Goal: Navigation & Orientation: Go to known website

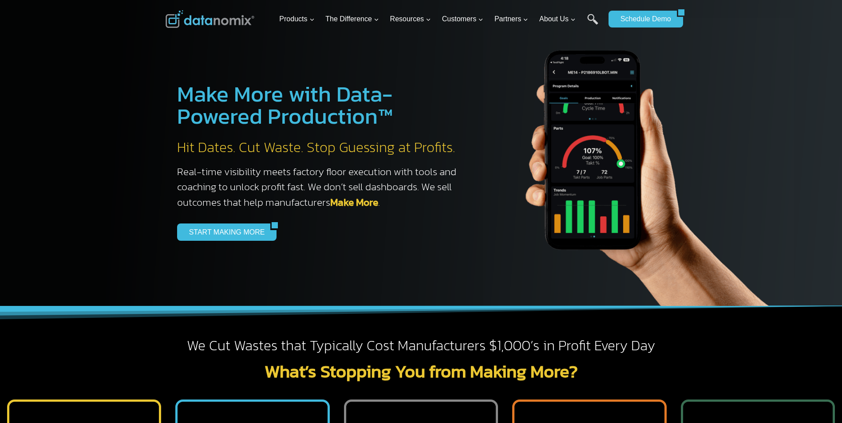
click at [219, 20] on img at bounding box center [209, 19] width 89 height 18
click at [204, 19] on img at bounding box center [209, 19] width 89 height 18
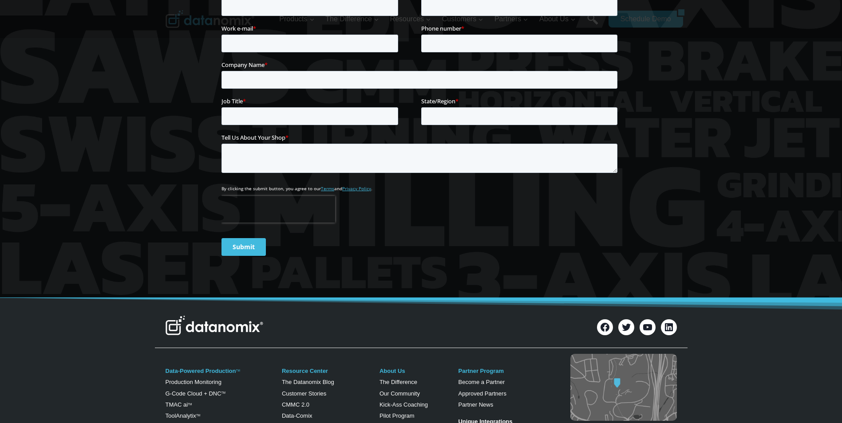
scroll to position [3518, 0]
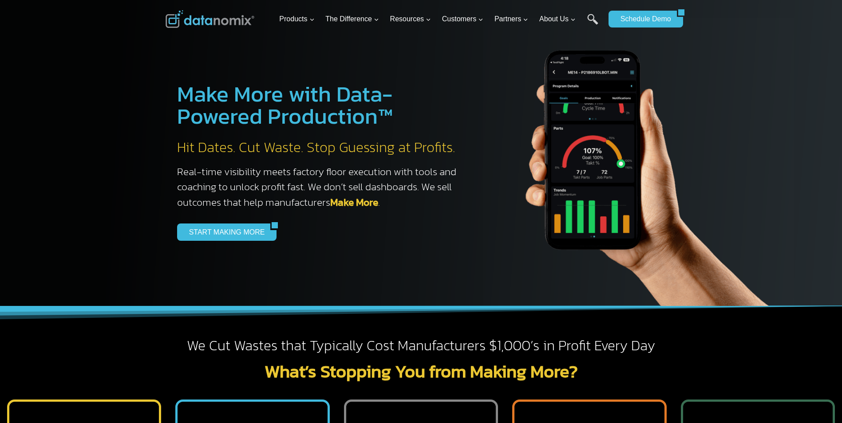
click at [226, 20] on img at bounding box center [209, 19] width 89 height 18
